Goal: Information Seeking & Learning: Learn about a topic

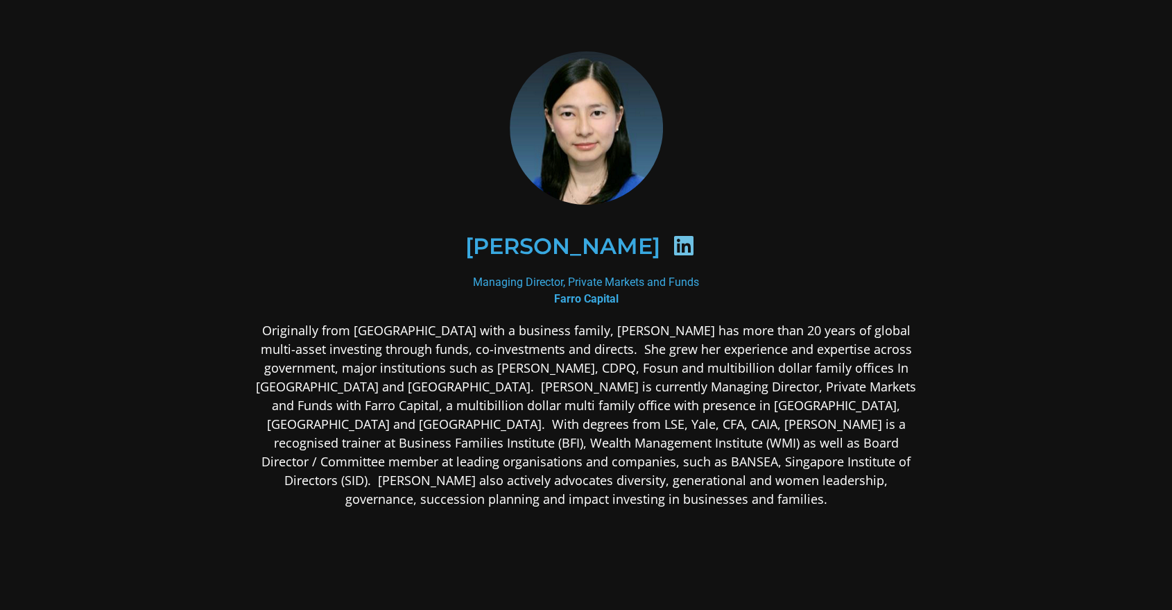
click at [1000, 121] on section "[PERSON_NAME] Managing Director, Private Markets and Funds Farro Capital" at bounding box center [586, 389] width 1172 height 779
click at [999, 115] on section "[PERSON_NAME] Managing Director, Private Markets and Funds Farro Capital" at bounding box center [586, 389] width 1172 height 779
click at [1000, 112] on section "[PERSON_NAME] Managing Director, Private Markets and Funds Farro Capital" at bounding box center [586, 389] width 1172 height 779
drag, startPoint x: 1000, startPoint y: 112, endPoint x: 1004, endPoint y: 105, distance: 8.7
click at [1004, 105] on section "[PERSON_NAME] Managing Director, Private Markets and Funds Farro Capital" at bounding box center [586, 389] width 1172 height 779
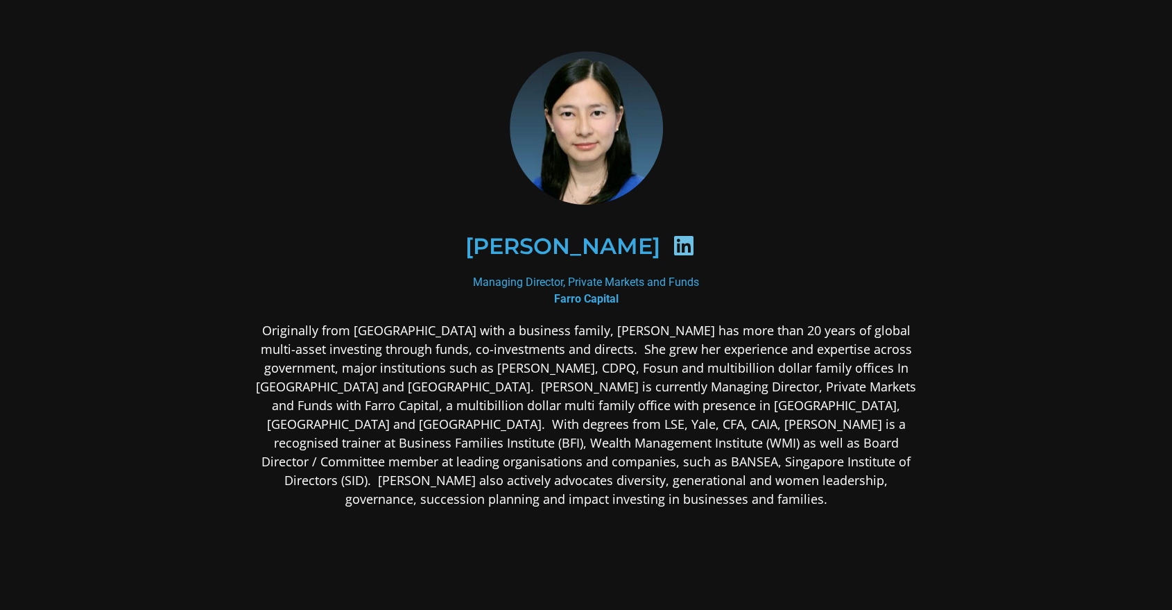
drag, startPoint x: 1004, startPoint y: 105, endPoint x: 1009, endPoint y: 93, distance: 12.8
click at [1009, 93] on section "[PERSON_NAME] Managing Director, Private Markets and Funds Farro Capital" at bounding box center [586, 389] width 1172 height 779
click at [1009, 87] on section "[PERSON_NAME] Managing Director, Private Markets and Funds Farro Capital" at bounding box center [586, 389] width 1172 height 779
drag, startPoint x: 1009, startPoint y: 87, endPoint x: 1016, endPoint y: 44, distance: 42.9
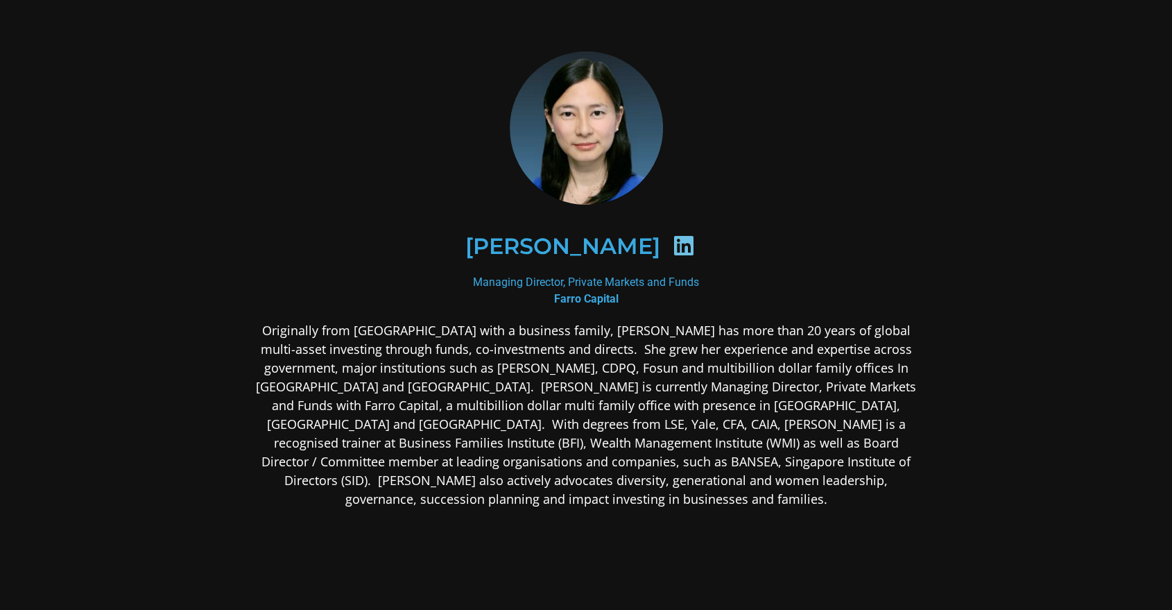
click at [1016, 44] on section "[PERSON_NAME] Managing Director, Private Markets and Funds Farro Capital" at bounding box center [586, 389] width 1172 height 779
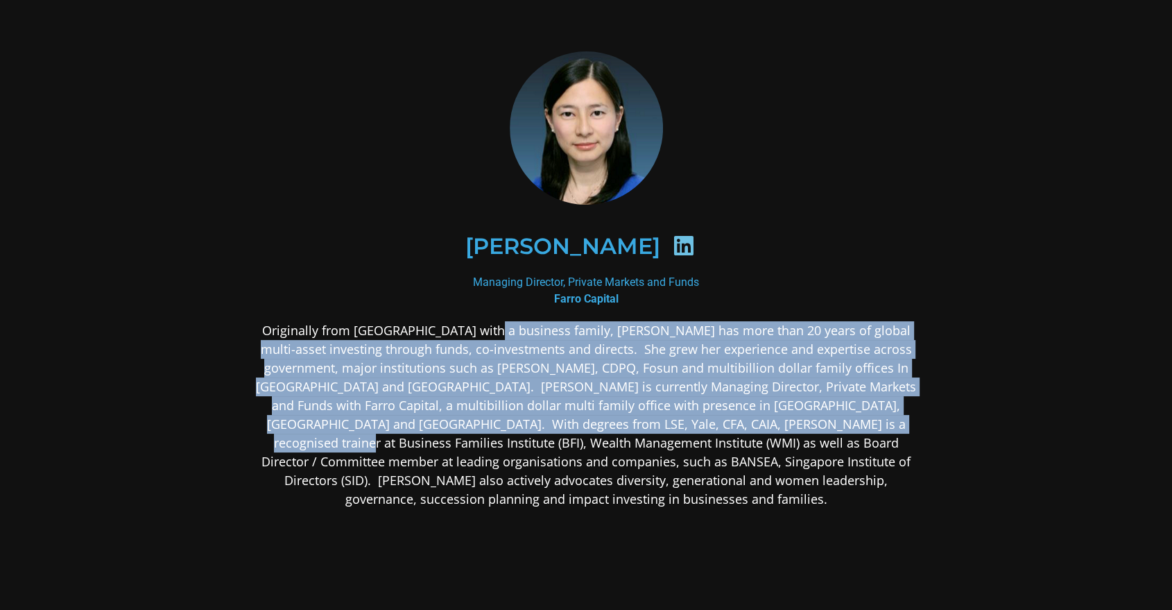
drag, startPoint x: 481, startPoint y: 328, endPoint x: 823, endPoint y: 429, distance: 356.6
click at [823, 429] on p "Originally from [GEOGRAPHIC_DATA] with a business family, [PERSON_NAME] has mor…" at bounding box center [586, 414] width 674 height 187
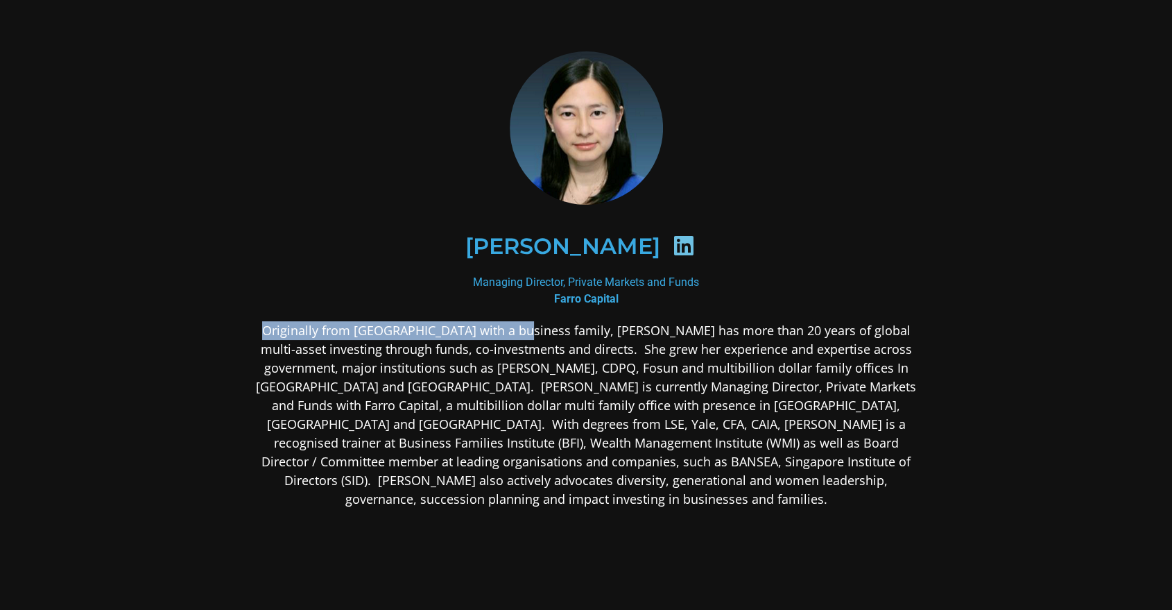
drag, startPoint x: 506, startPoint y: 334, endPoint x: 231, endPoint y: 337, distance: 274.7
click at [230, 337] on div "[PERSON_NAME] Managing Director, Private Markets and Funds Farro Capital" at bounding box center [586, 389] width 749 height 751
click at [241, 338] on div "[PERSON_NAME] Managing Director, Private Markets and Funds Farro Capital" at bounding box center [586, 389] width 749 height 751
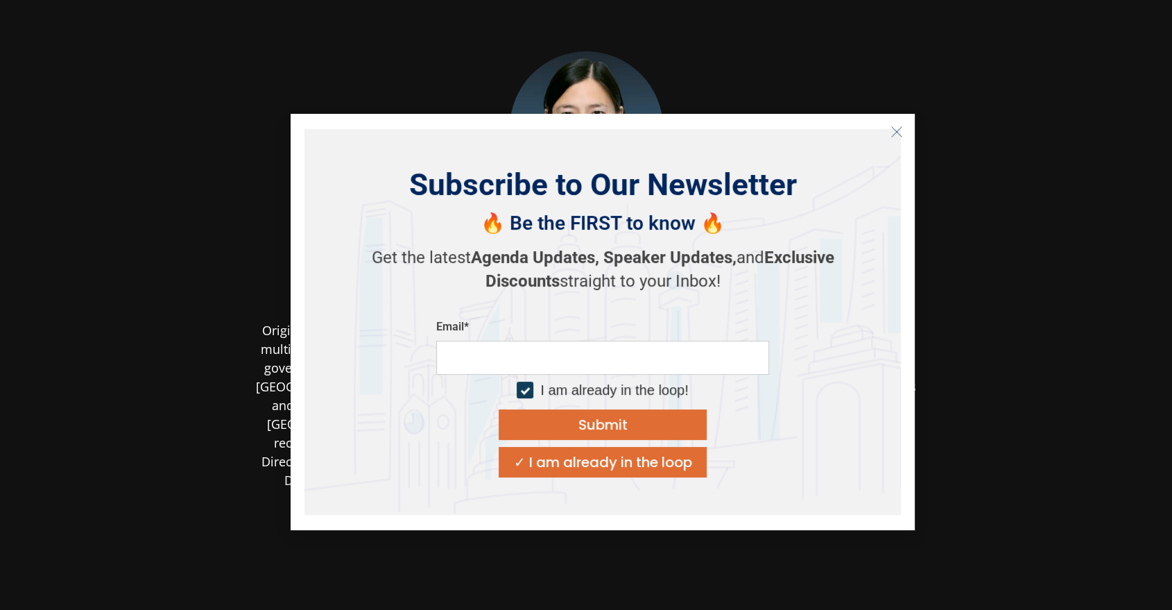
click at [905, 132] on button "Close" at bounding box center [897, 132] width 22 height 22
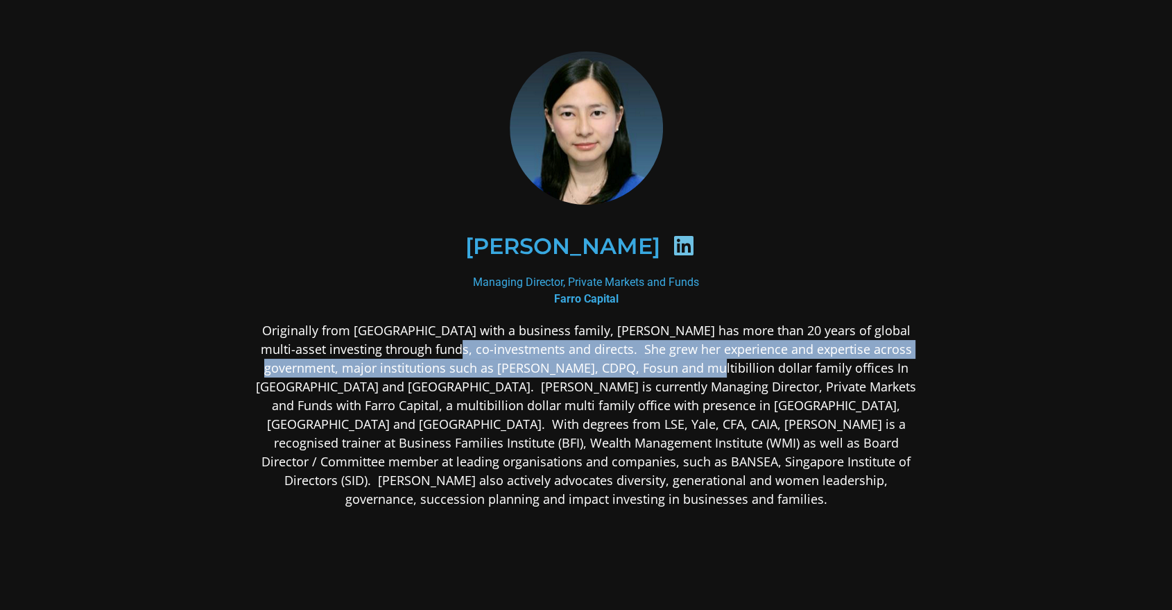
drag, startPoint x: 428, startPoint y: 354, endPoint x: 659, endPoint y: 361, distance: 231.1
click at [659, 361] on p "Originally from [GEOGRAPHIC_DATA] with a business family, [PERSON_NAME] has mor…" at bounding box center [586, 414] width 674 height 187
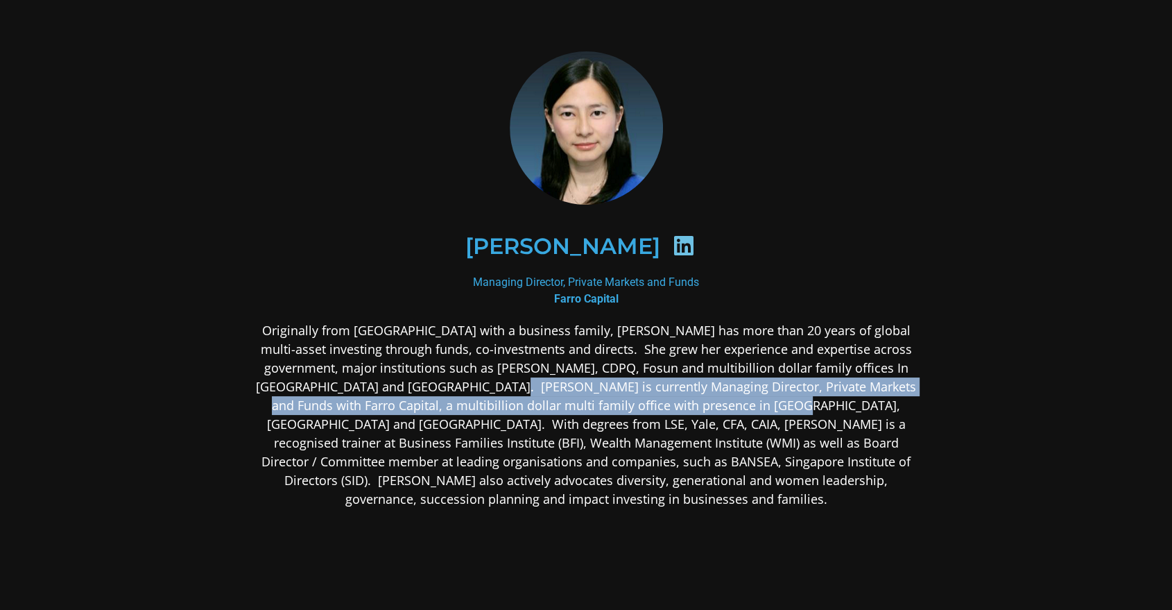
drag, startPoint x: 435, startPoint y: 389, endPoint x: 691, endPoint y: 402, distance: 256.2
click at [691, 402] on p "Originally from [GEOGRAPHIC_DATA] with a business family, [PERSON_NAME] has mor…" at bounding box center [586, 414] width 674 height 187
click at [686, 390] on p "Originally from [GEOGRAPHIC_DATA] with a business family, [PERSON_NAME] has mor…" at bounding box center [586, 414] width 674 height 187
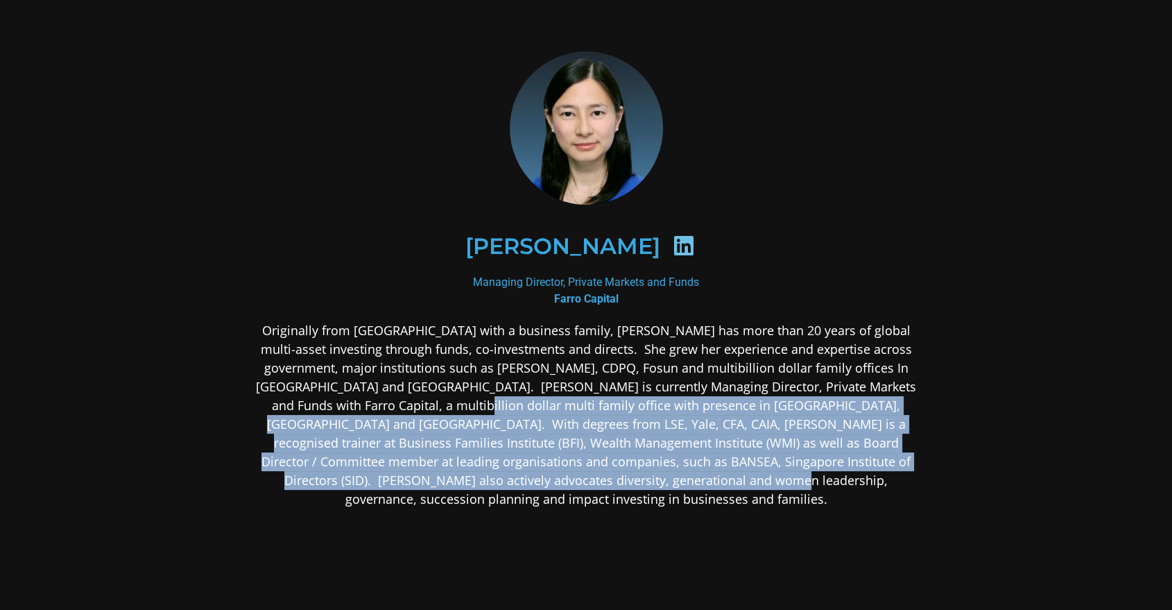
drag, startPoint x: 361, startPoint y: 410, endPoint x: 774, endPoint y: 502, distance: 422.9
click at [774, 502] on div "Originally from [GEOGRAPHIC_DATA] with a business family, [PERSON_NAME] has mor…" at bounding box center [586, 524] width 674 height 406
click at [771, 498] on div "Originally from [GEOGRAPHIC_DATA] with a business family, [PERSON_NAME] has mor…" at bounding box center [586, 524] width 674 height 406
